Goal: Transaction & Acquisition: Purchase product/service

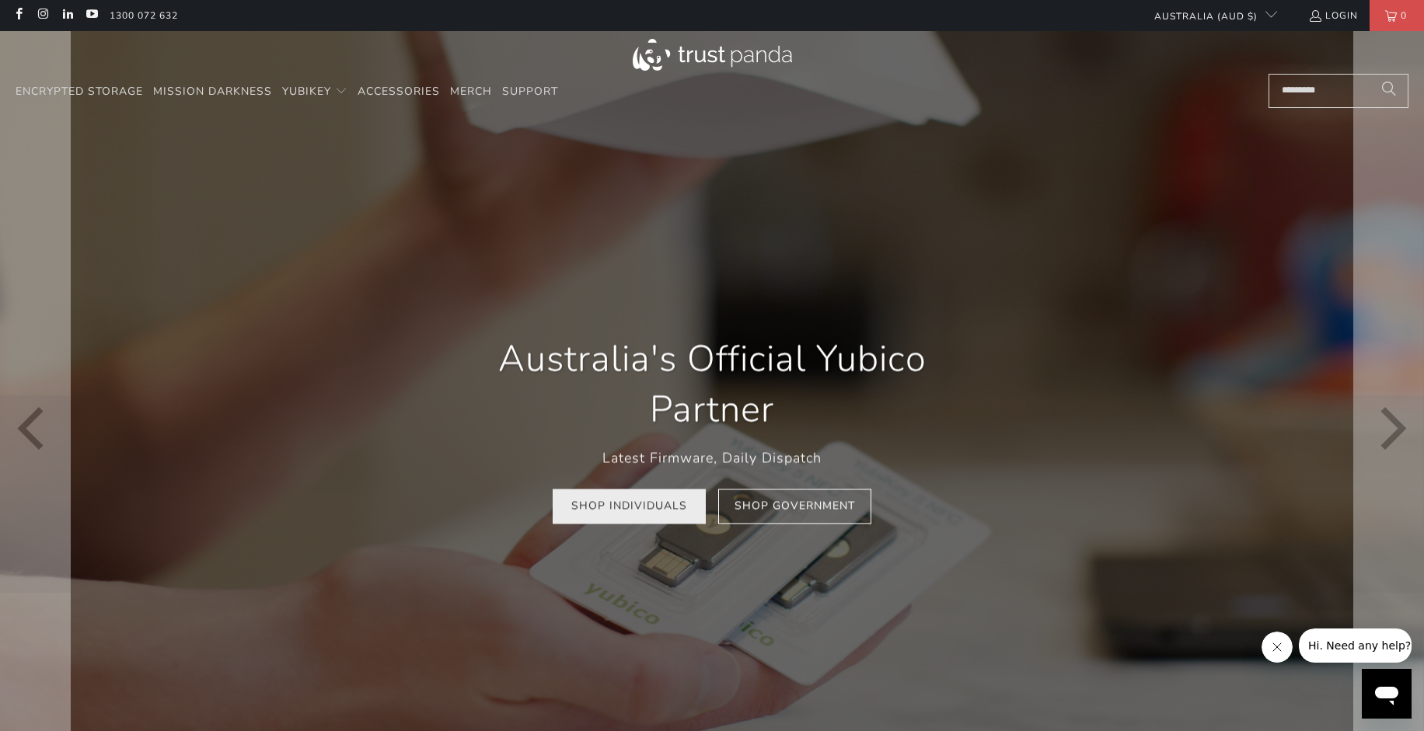
click at [638, 514] on link "Shop Individuals" at bounding box center [629, 506] width 153 height 35
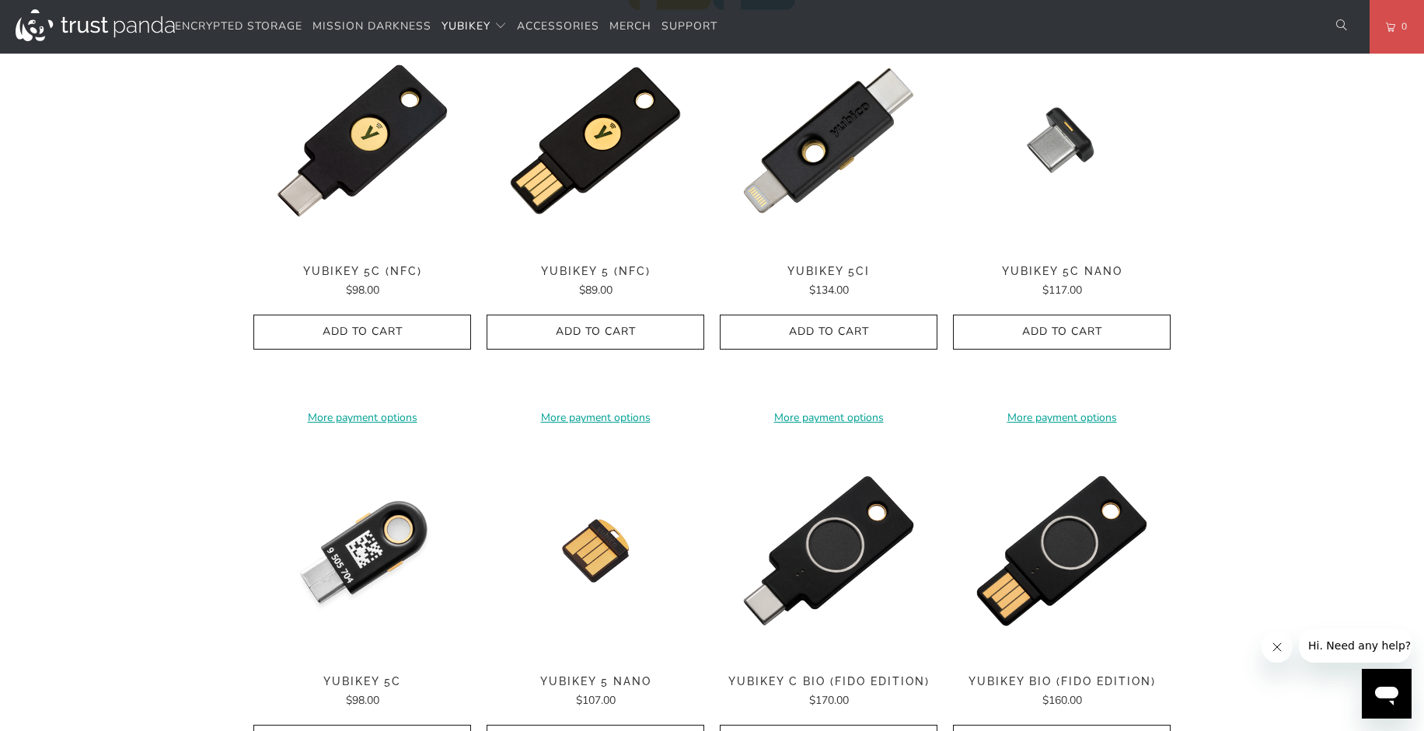
scroll to position [787, 0]
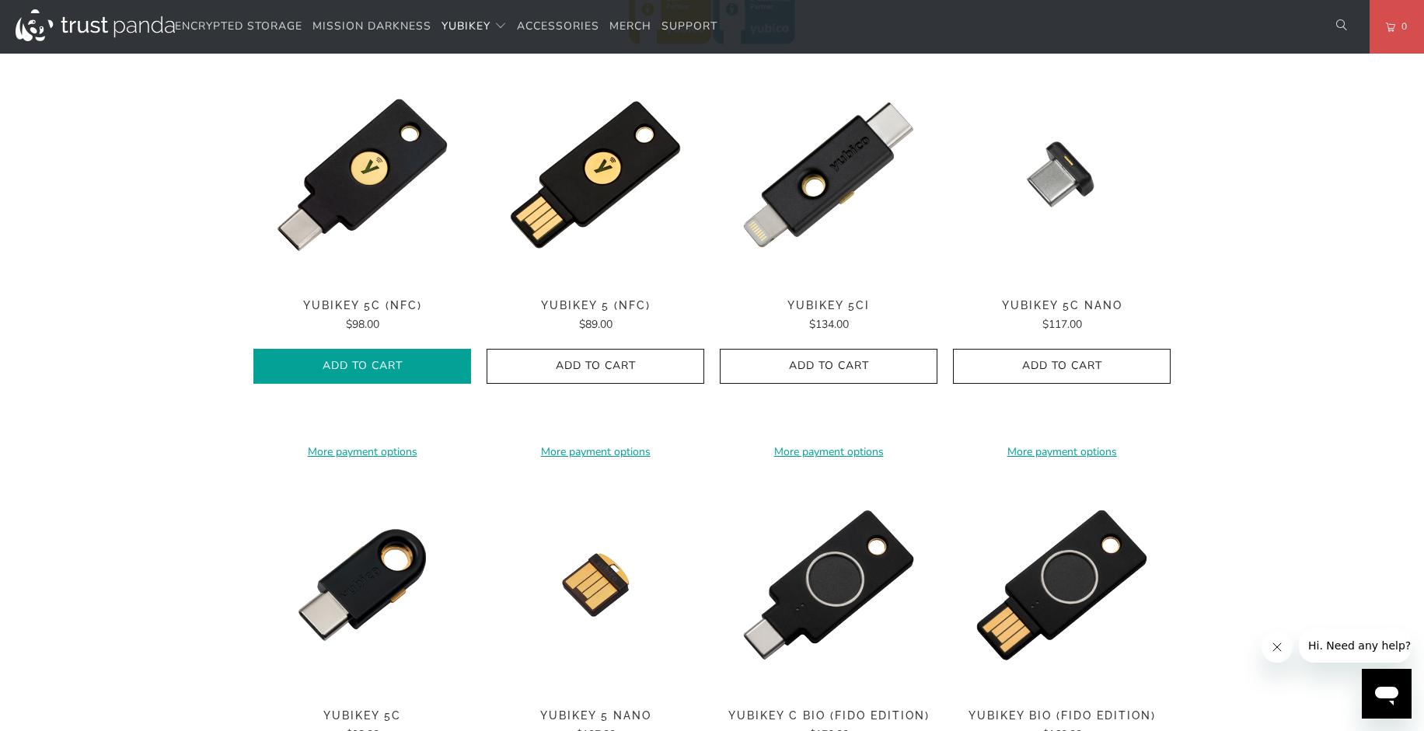
click at [347, 364] on span "Add to Cart" at bounding box center [362, 366] width 185 height 13
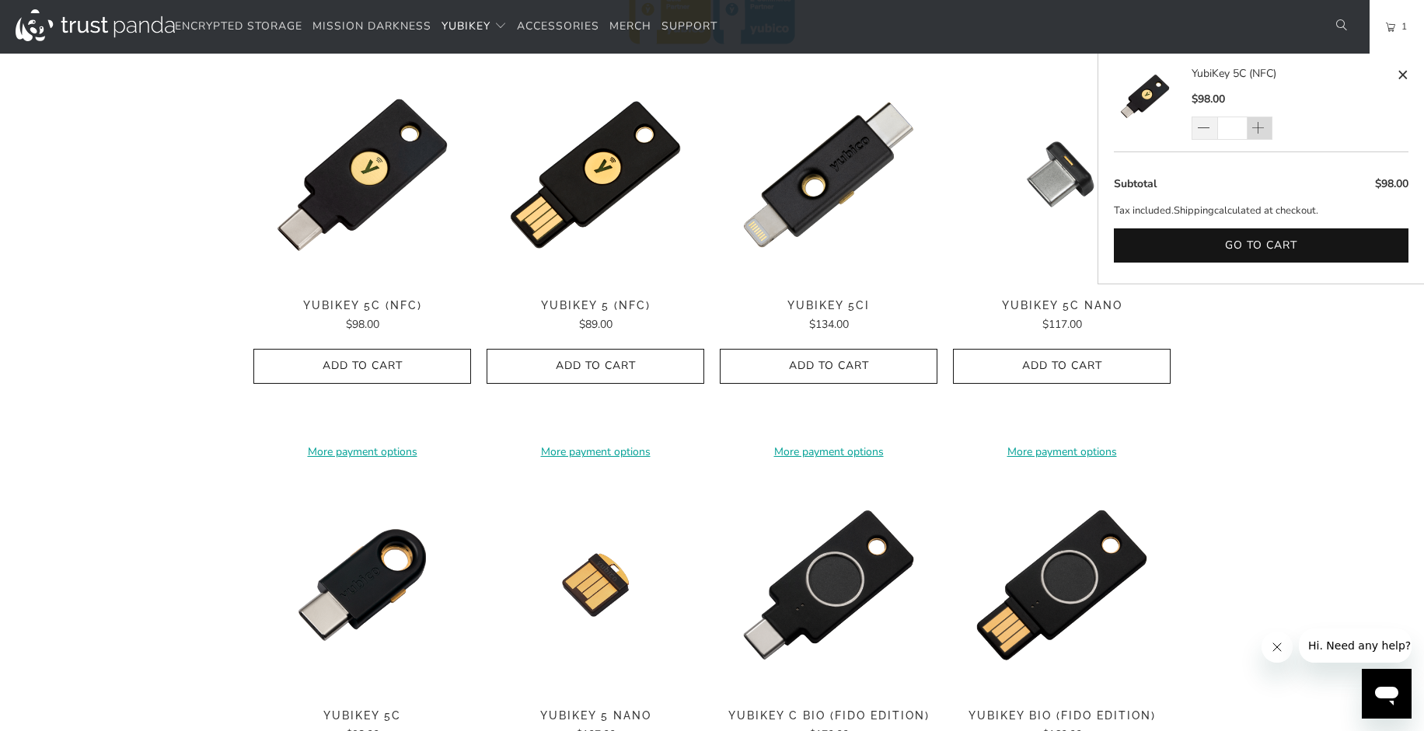
click at [1263, 131] on span at bounding box center [1258, 129] width 16 height 16
type input "*"
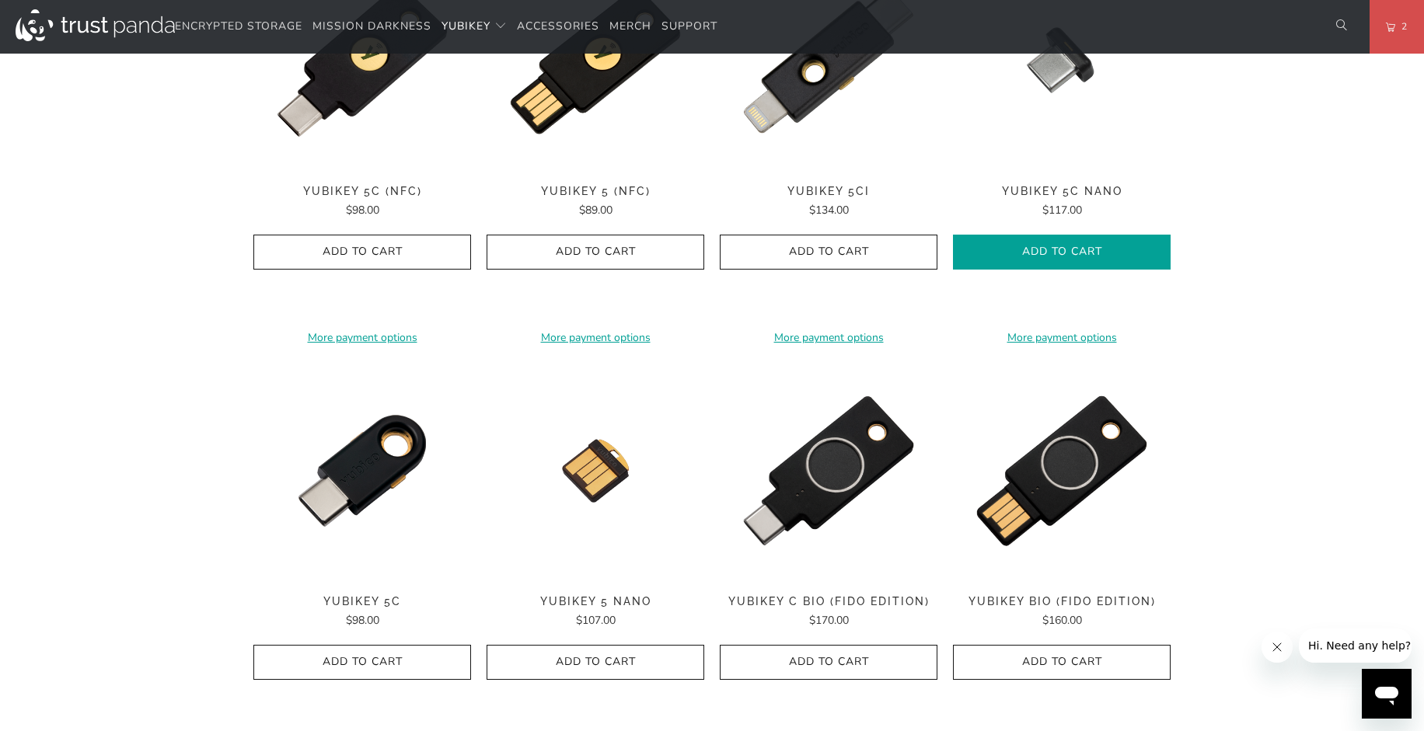
scroll to position [898, 0]
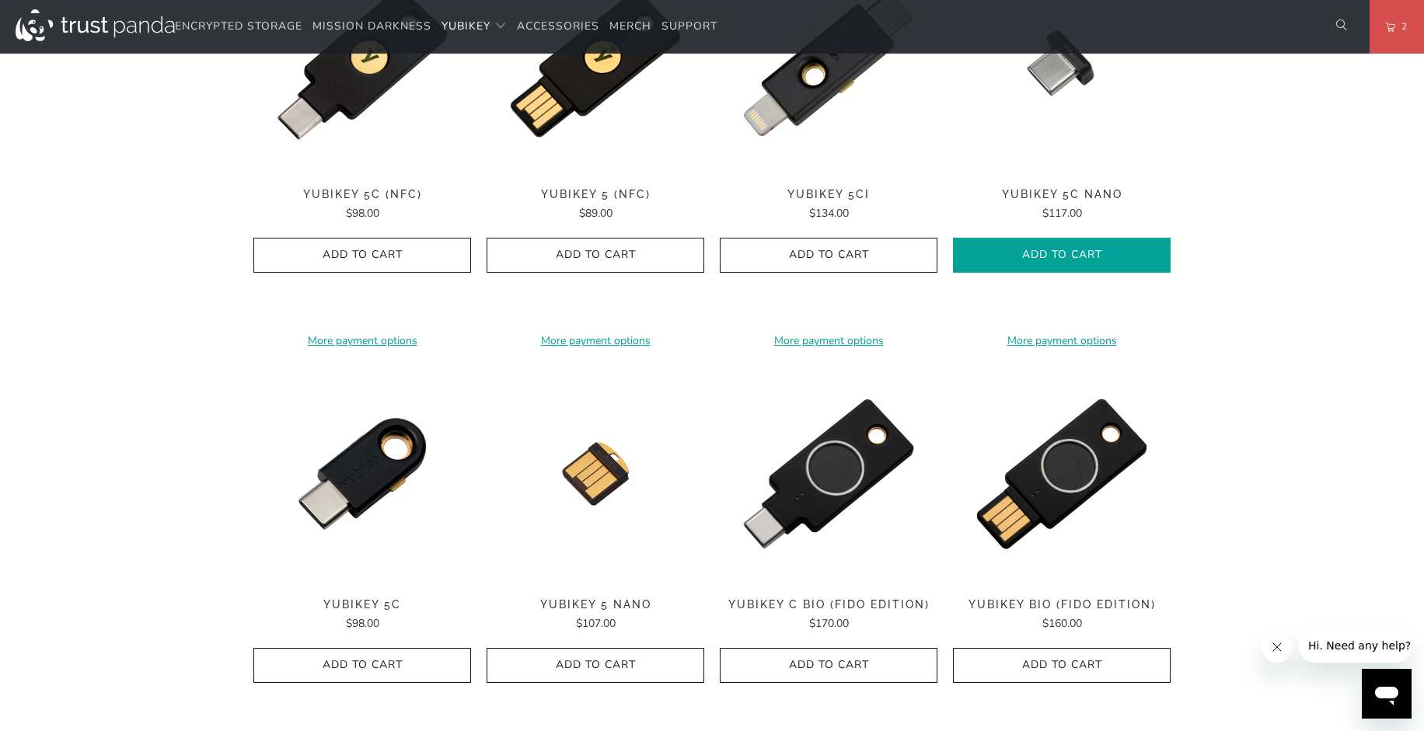
click at [1087, 249] on span "Add to Cart" at bounding box center [1061, 255] width 185 height 13
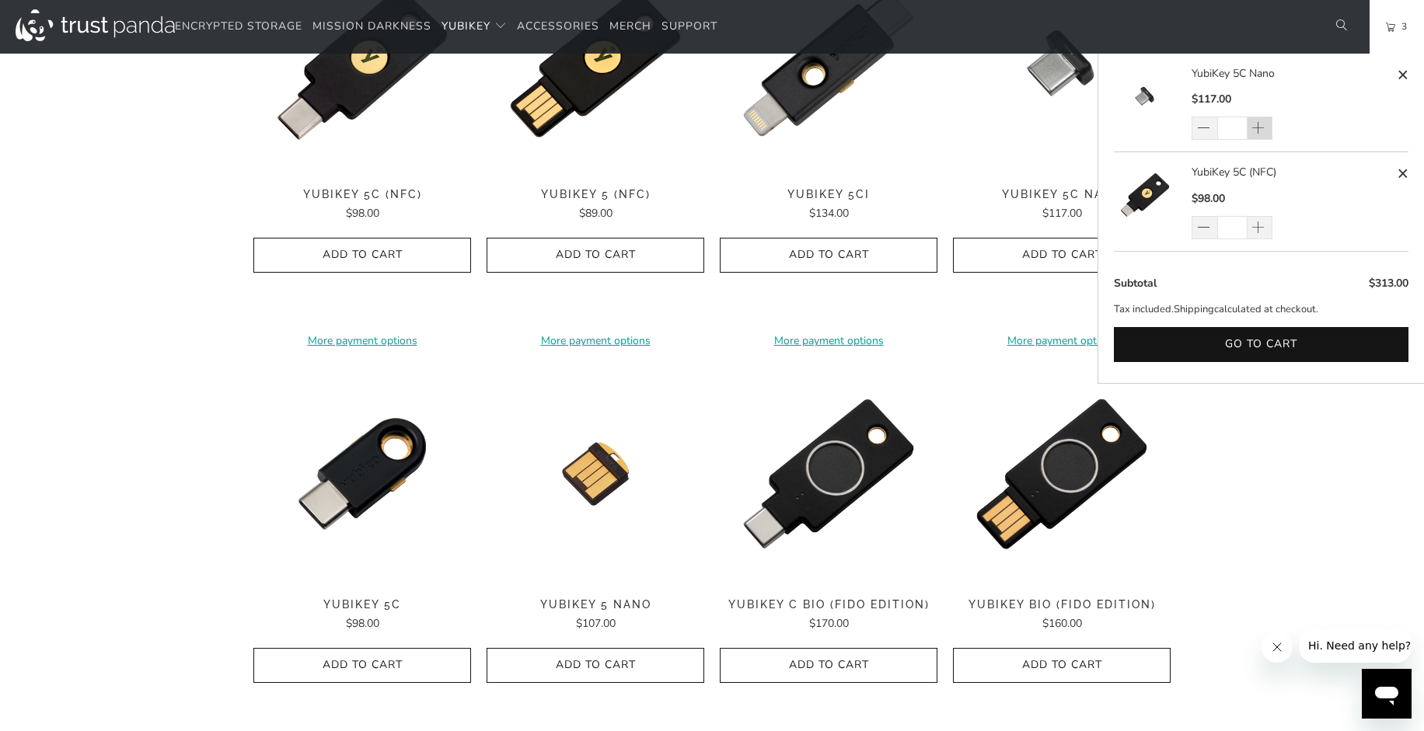
click at [1265, 130] on span at bounding box center [1258, 129] width 16 height 16
type input "*"
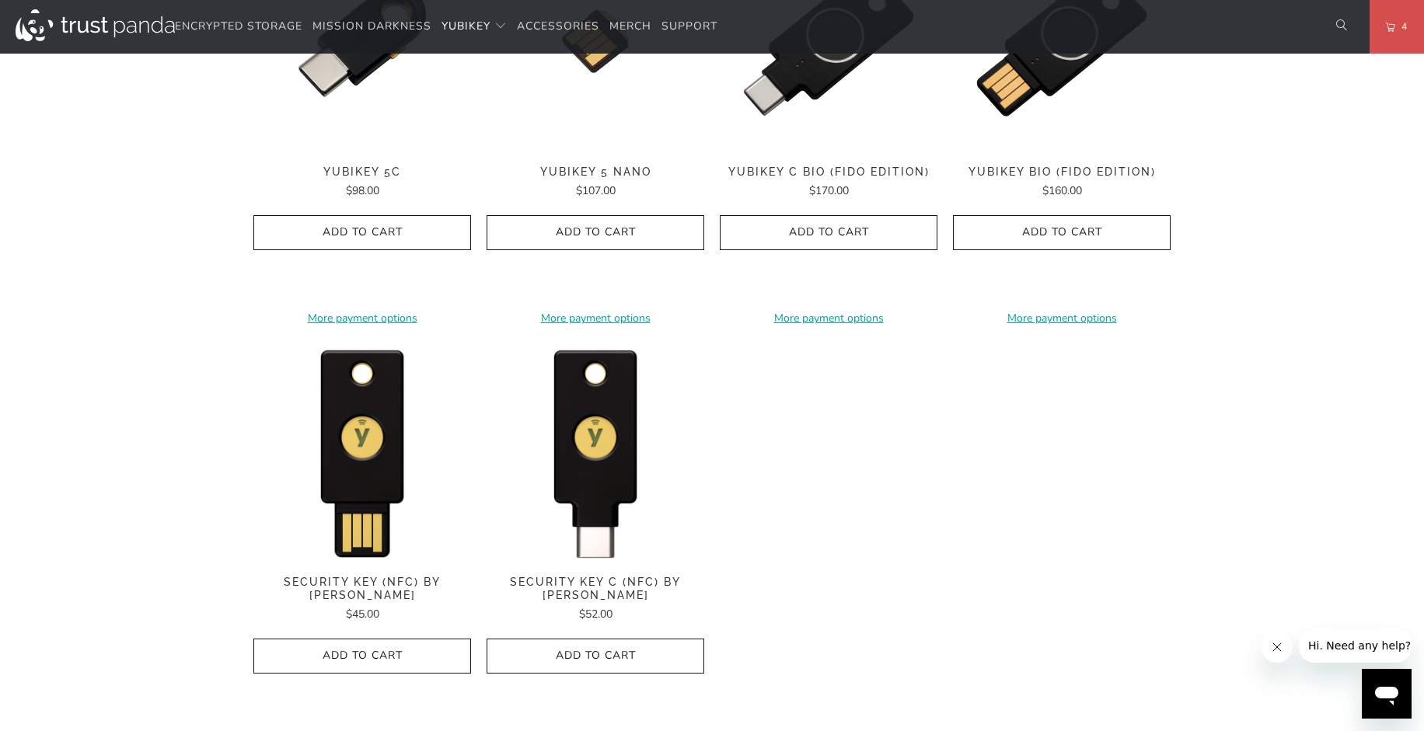
scroll to position [1501, 0]
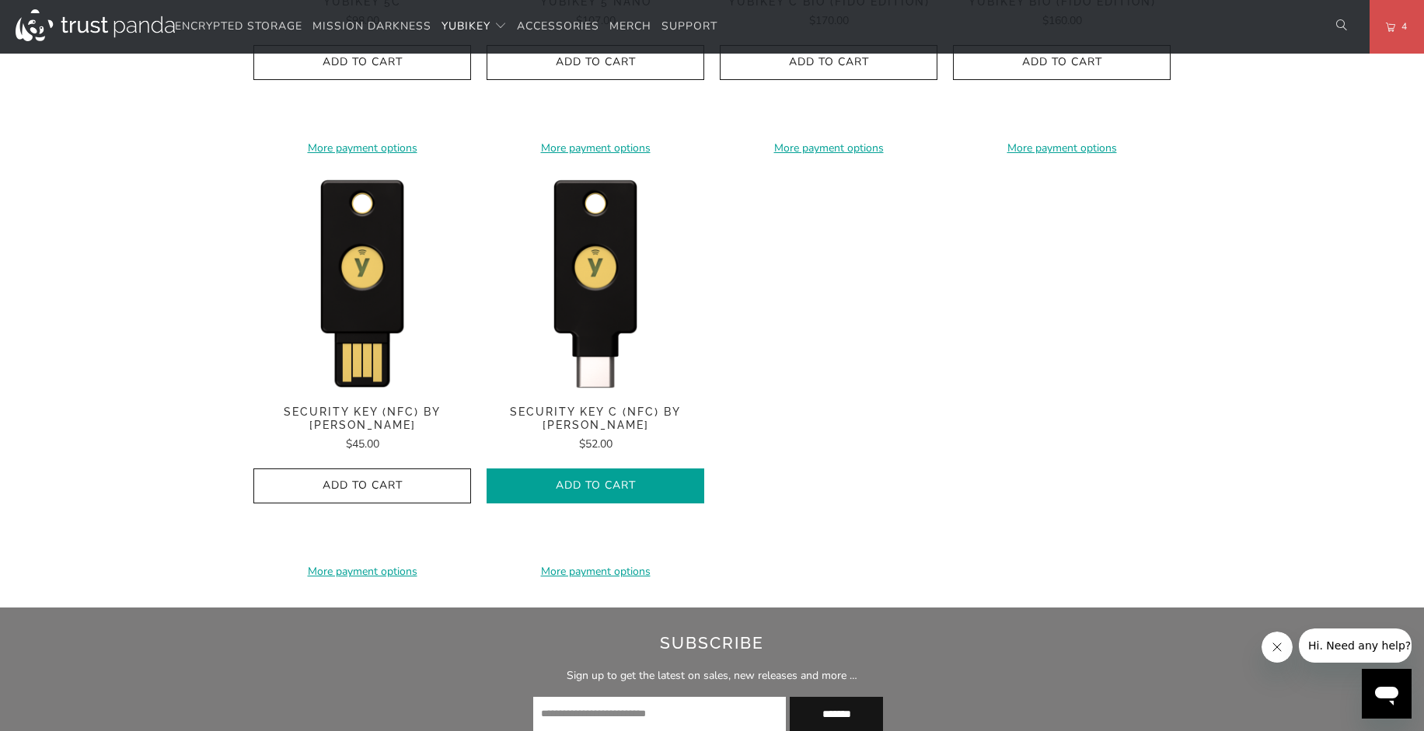
click at [593, 473] on icon "button" at bounding box center [595, 485] width 25 height 25
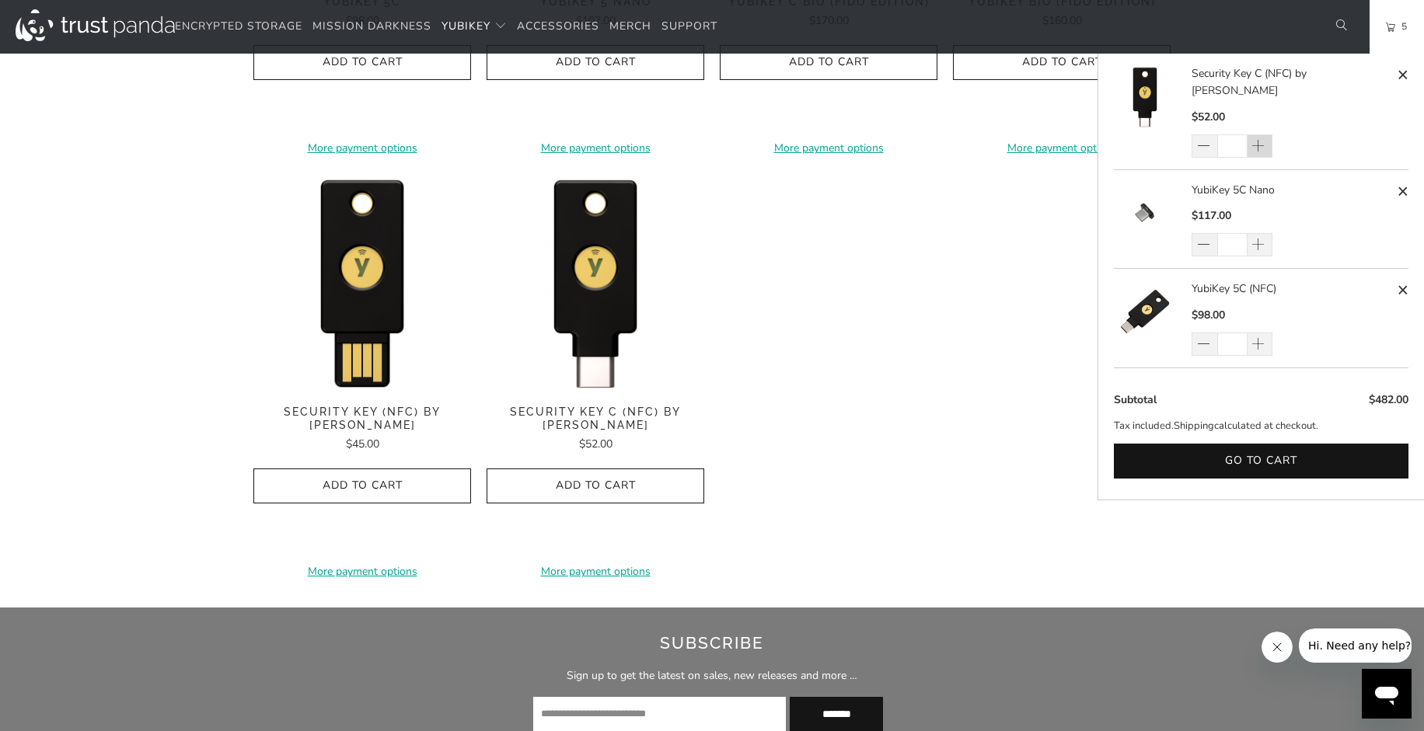
click at [1259, 139] on span at bounding box center [1258, 147] width 16 height 16
type input "*"
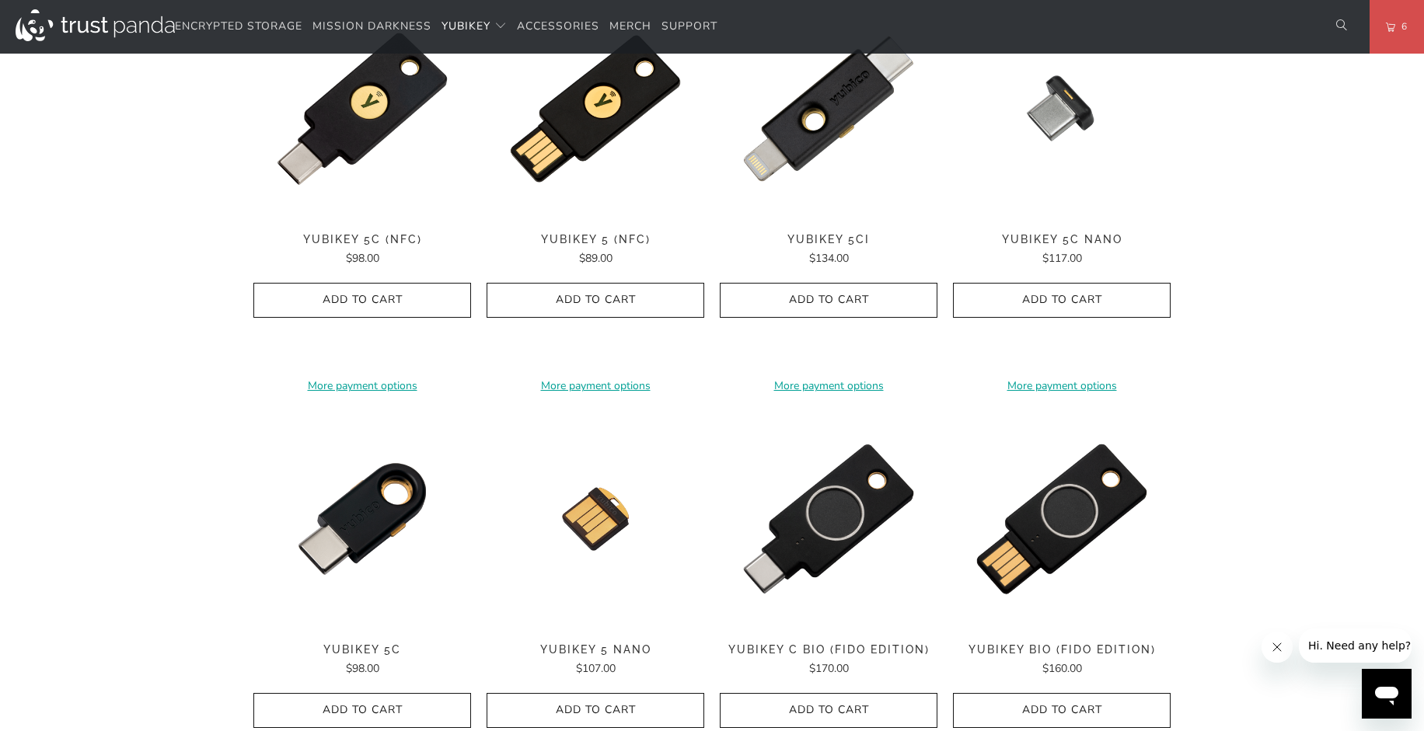
scroll to position [859, 0]
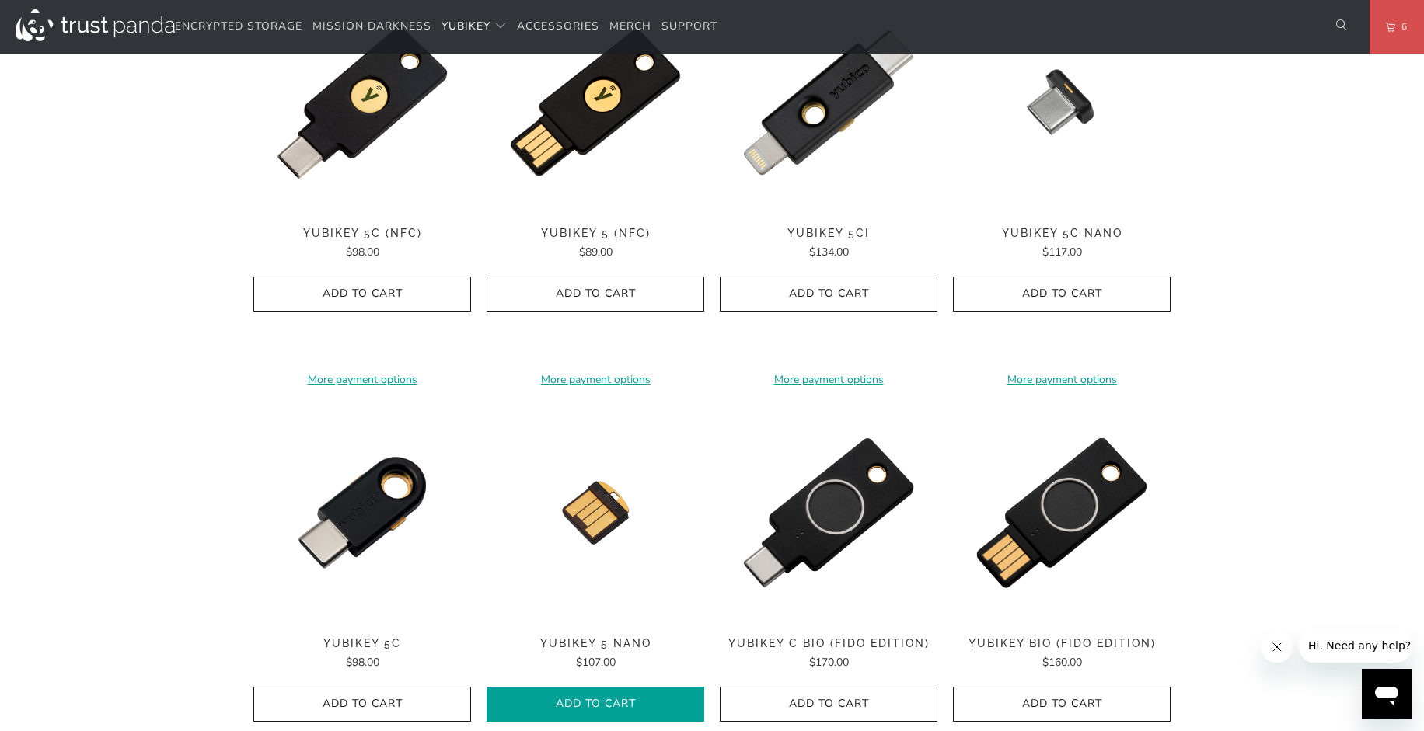
click at [629, 698] on span "Add to Cart" at bounding box center [595, 704] width 185 height 13
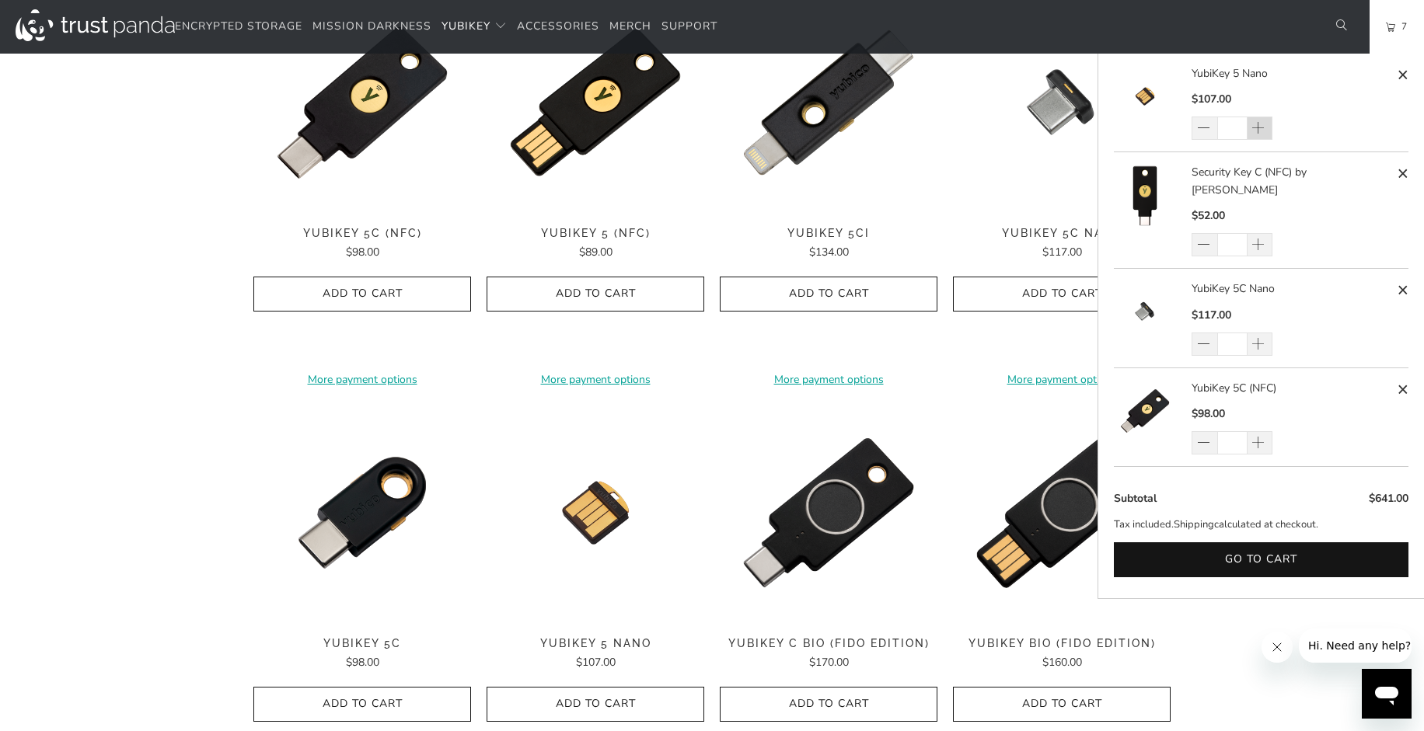
click at [1260, 127] on span at bounding box center [1258, 129] width 16 height 16
type input "*"
click at [1196, 337] on span at bounding box center [1204, 345] width 16 height 16
type input "*"
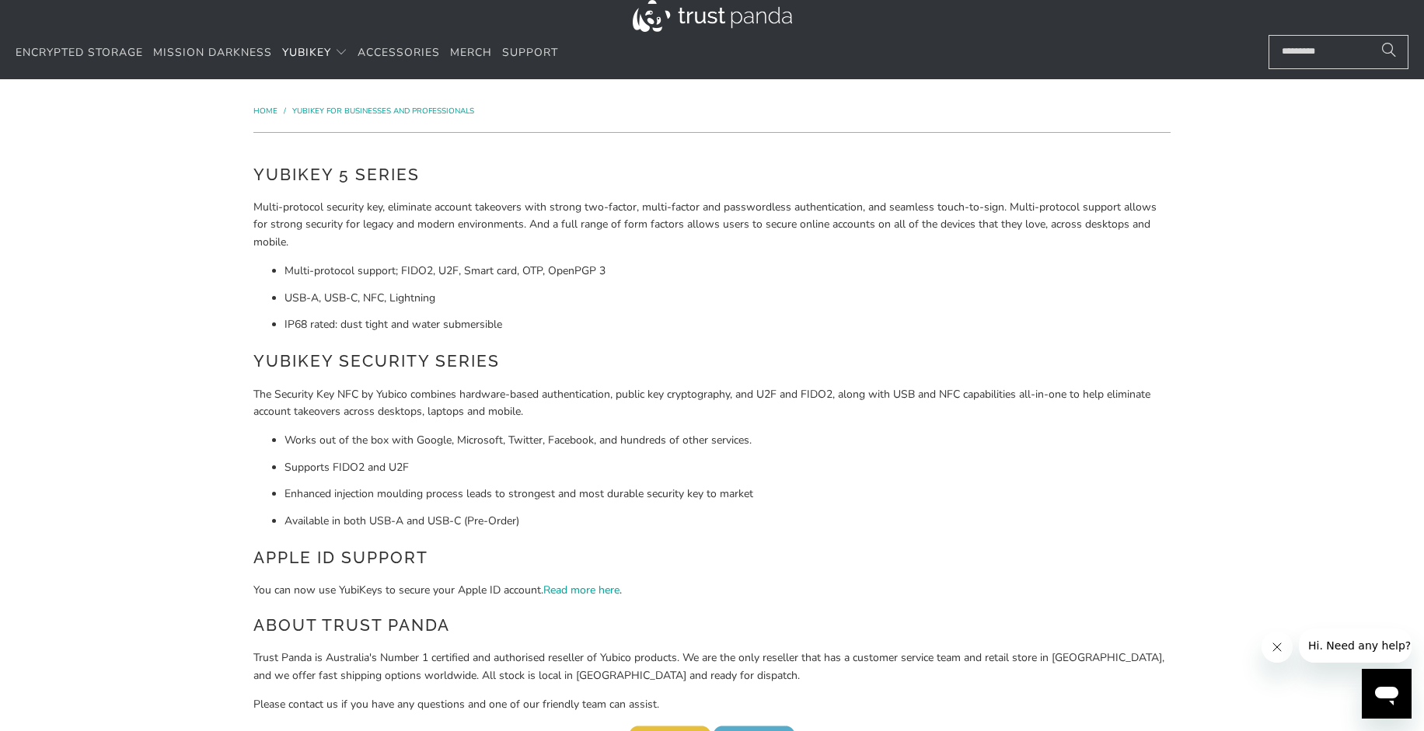
scroll to position [0, 0]
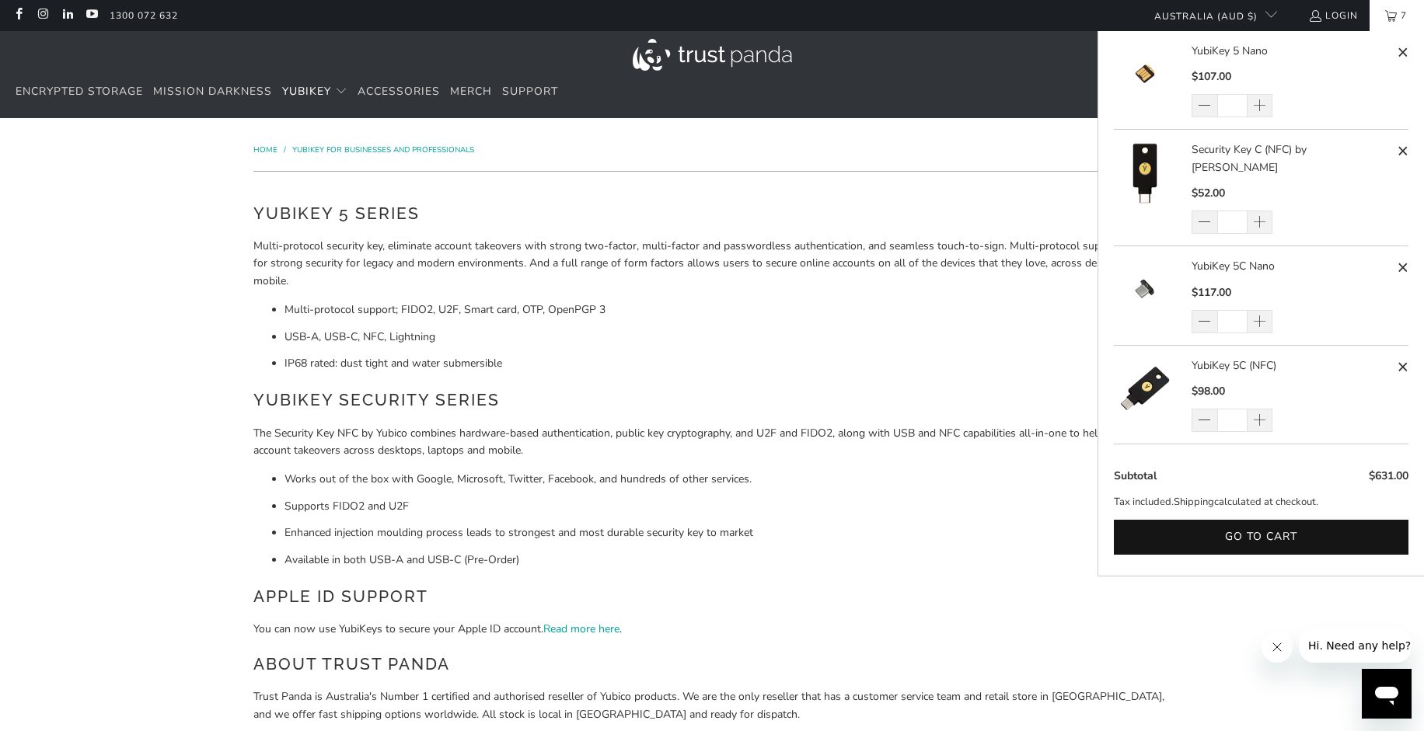
click at [1396, 14] on span "7" at bounding box center [1403, 15] width 14 height 31
